Goal: Information Seeking & Learning: Check status

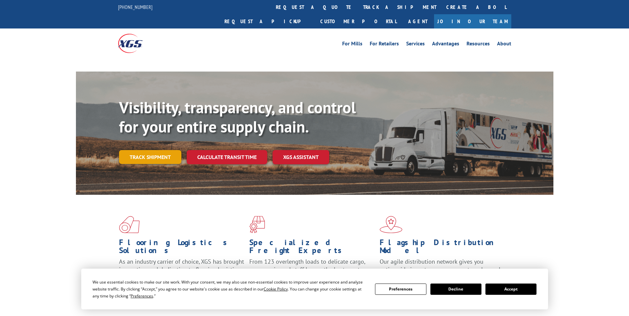
click at [168, 150] on link "Track shipment" at bounding box center [150, 157] width 62 height 14
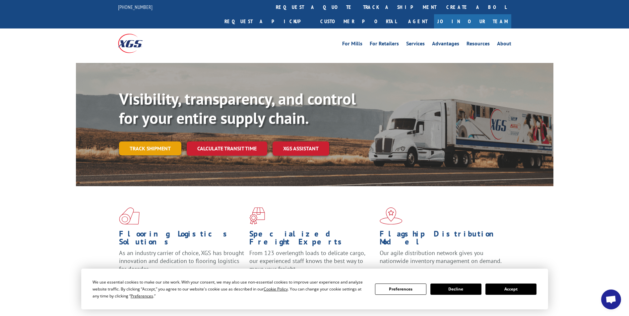
click at [158, 142] on link "Track shipment" at bounding box center [150, 149] width 62 height 14
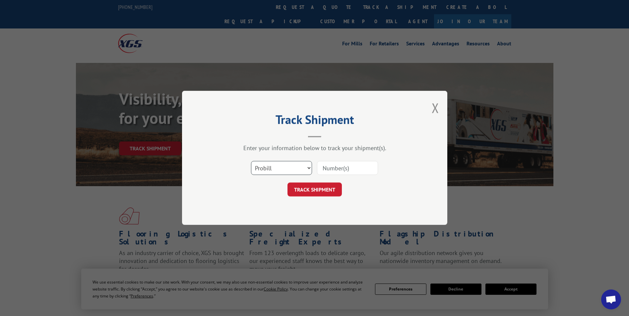
click at [270, 167] on select "Select category... Probill BOL PO" at bounding box center [281, 168] width 61 height 14
click at [251, 161] on select "Select category... Probill BOL PO" at bounding box center [281, 168] width 61 height 14
click at [353, 167] on input at bounding box center [347, 168] width 61 height 14
paste input "17179864"
type input "17179864"
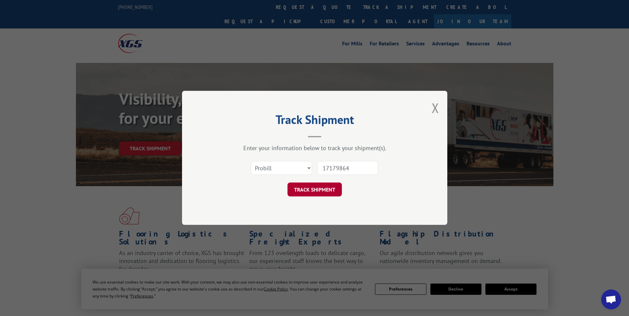
click at [320, 191] on button "TRACK SHIPMENT" at bounding box center [314, 190] width 54 height 14
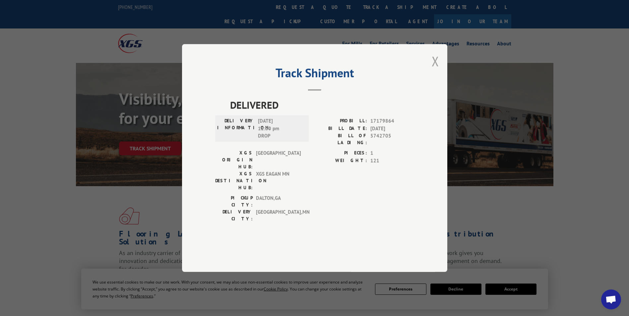
click at [437, 70] on button "Close modal" at bounding box center [434, 61] width 7 height 18
